Goal: Task Accomplishment & Management: Use online tool/utility

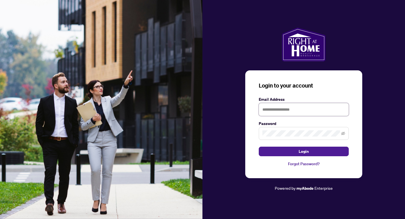
click at [280, 114] on input "text" at bounding box center [304, 109] width 90 height 13
click at [280, 112] on input "text" at bounding box center [304, 109] width 90 height 13
type input "**********"
click at [342, 134] on icon "eye-invisible" at bounding box center [343, 133] width 4 height 3
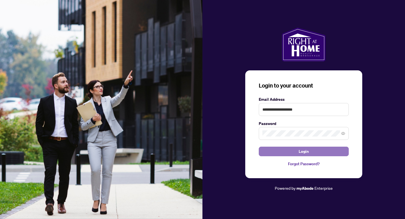
click at [328, 149] on button "Login" at bounding box center [304, 151] width 90 height 10
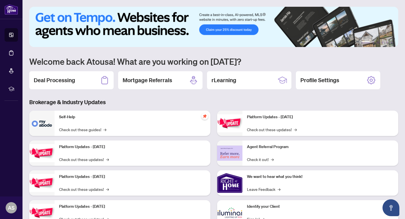
click at [87, 77] on div "Deal Processing" at bounding box center [71, 80] width 84 height 18
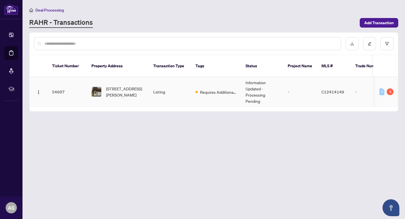
click at [230, 94] on td "Requires Additional Docs" at bounding box center [216, 92] width 50 height 30
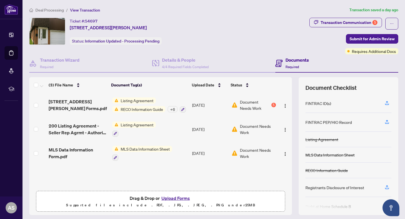
click at [262, 110] on td "Document Needs Work 5" at bounding box center [253, 105] width 49 height 24
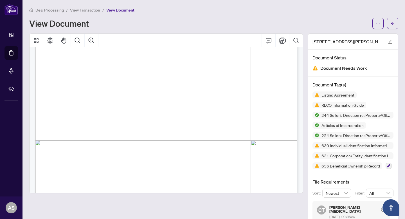
scroll to position [259, 0]
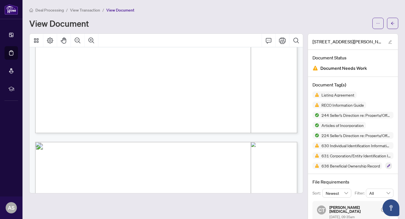
click at [168, 98] on span "AS" at bounding box center [164, 98] width 8 height 8
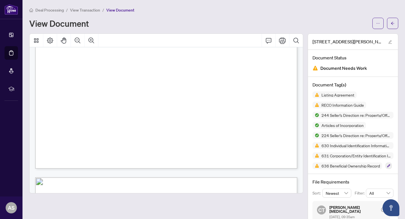
scroll to position [391, 0]
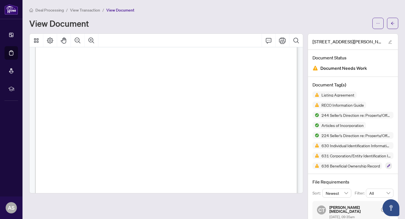
click at [327, 107] on span "RECO Information Guide" at bounding box center [339, 105] width 54 height 7
click at [332, 103] on span "RECO Information Guide" at bounding box center [342, 105] width 47 height 4
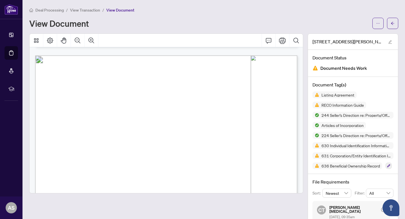
scroll to position [5611, 0]
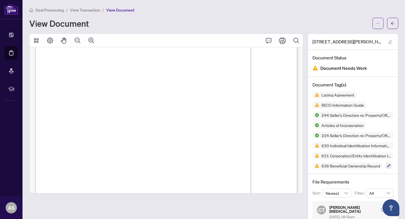
click at [85, 132] on span "[PERSON_NAME]" at bounding box center [70, 133] width 30 height 4
drag, startPoint x: 82, startPoint y: 133, endPoint x: 55, endPoint y: 133, distance: 27.0
click at [55, 133] on span "[PERSON_NAME]" at bounding box center [70, 133] width 30 height 4
click at [80, 133] on span "[PERSON_NAME]" at bounding box center [70, 133] width 30 height 4
click at [49, 41] on icon "Page Layout" at bounding box center [50, 40] width 7 height 7
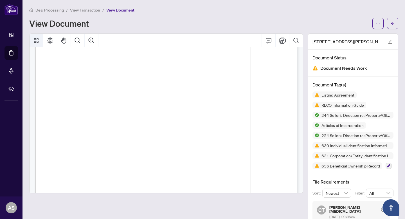
click at [33, 40] on icon "Thumbnails" at bounding box center [36, 40] width 7 height 7
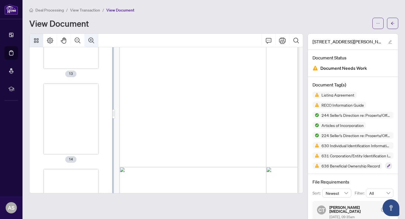
scroll to position [1314, 0]
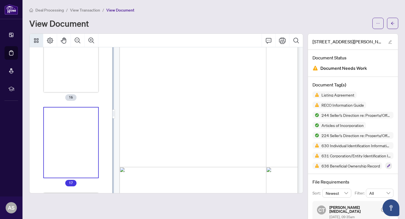
click at [148, 20] on div "View Document" at bounding box center [199, 23] width 340 height 9
